Goal: Find specific page/section: Find specific page/section

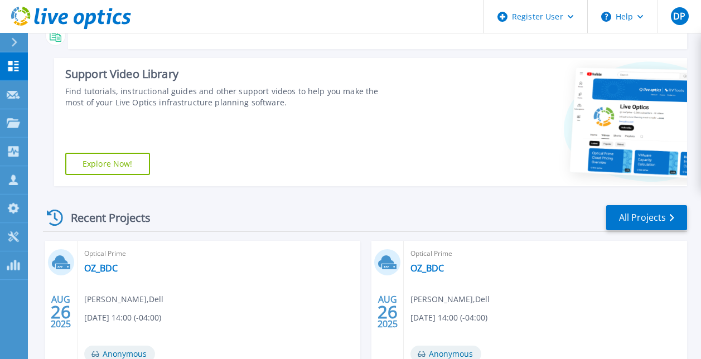
scroll to position [56, 0]
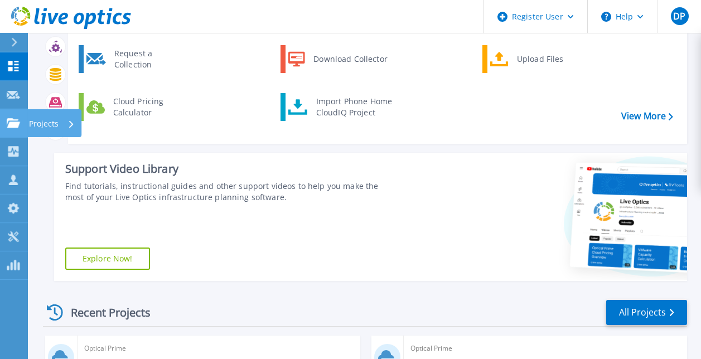
click at [11, 118] on icon at bounding box center [13, 122] width 13 height 9
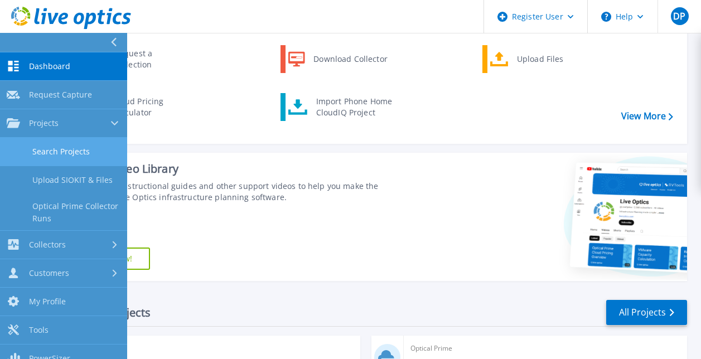
click at [74, 144] on link "Search Projects" at bounding box center [63, 152] width 127 height 28
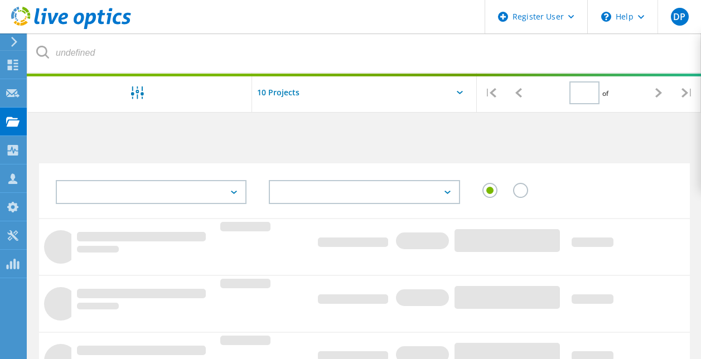
type input "1"
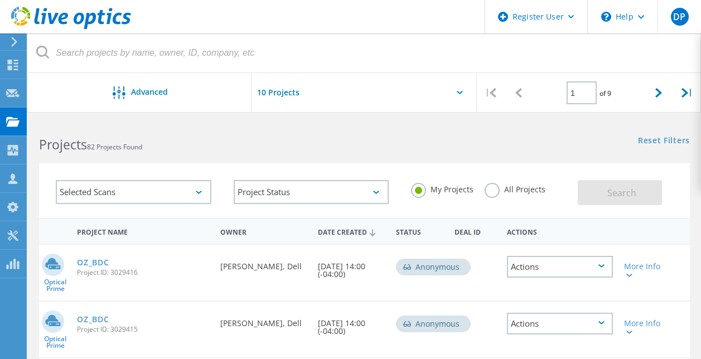
click at [491, 193] on label "All Projects" at bounding box center [515, 188] width 61 height 11
click at [0, 0] on input "All Projects" at bounding box center [0, 0] width 0 height 0
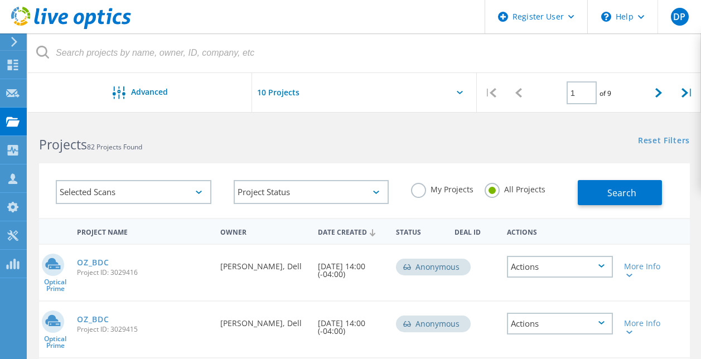
click at [420, 198] on div "My Projects" at bounding box center [442, 191] width 62 height 16
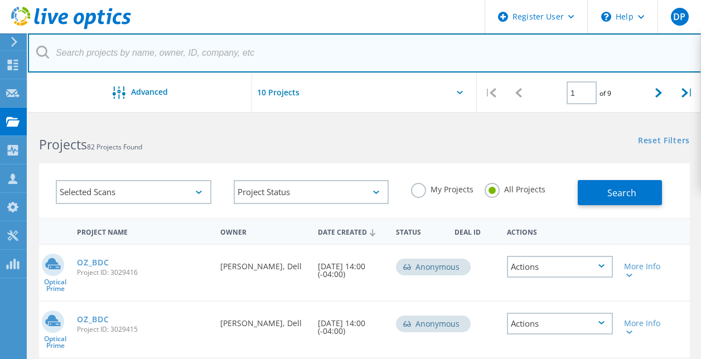
click at [180, 57] on input "text" at bounding box center [365, 52] width 674 height 39
type input "Z"
type input "OZ_BDC_v2"
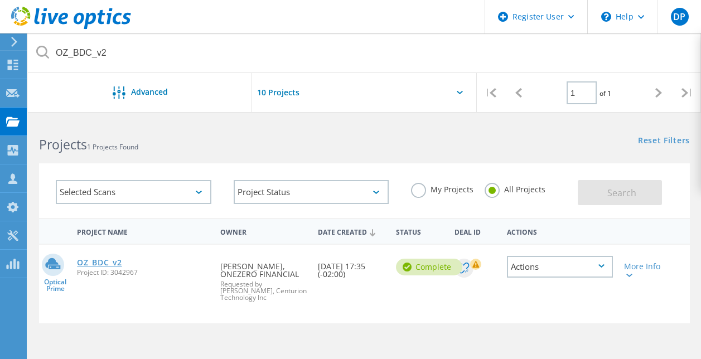
click at [104, 262] on link "OZ_BDC_v2" at bounding box center [99, 263] width 45 height 8
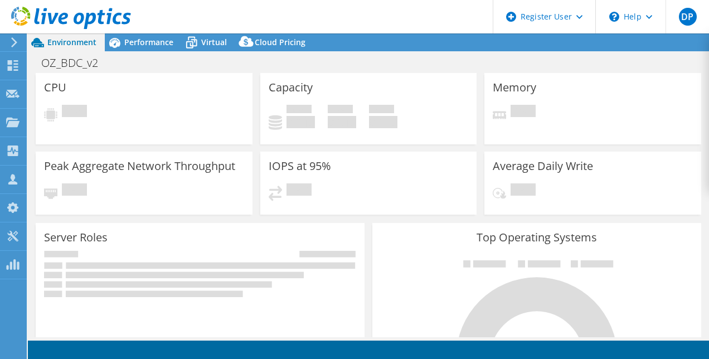
select select "USD"
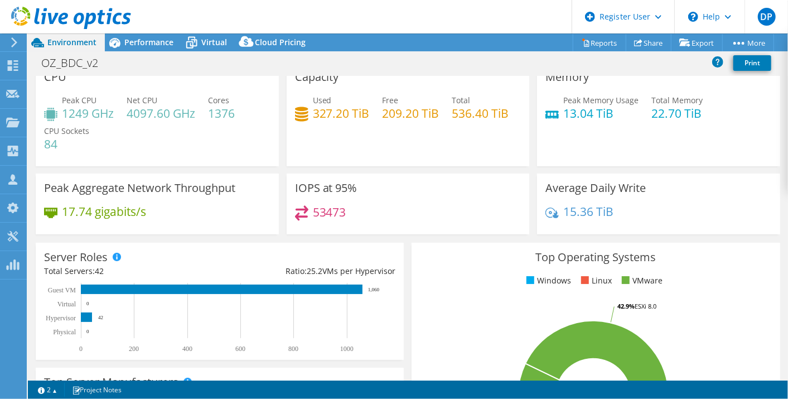
scroll to position [3, 0]
